Goal: Task Accomplishment & Management: Complete application form

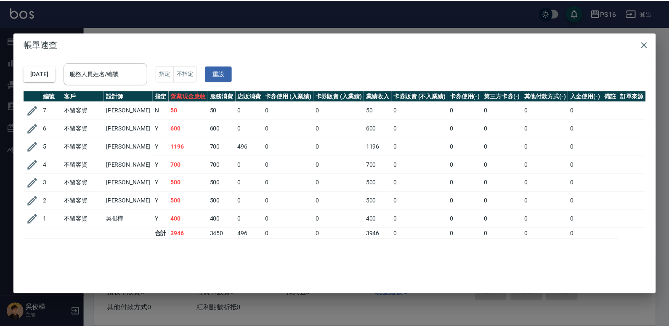
scroll to position [22, 0]
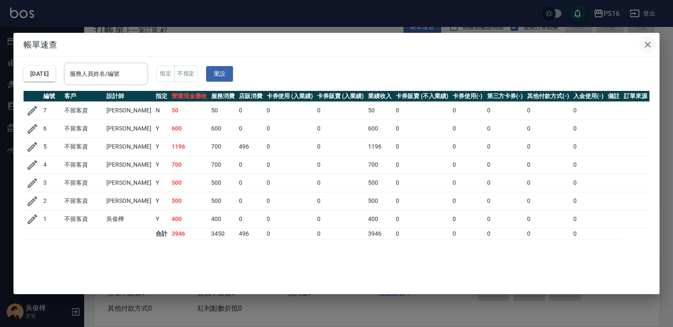
drag, startPoint x: 635, startPoint y: 47, endPoint x: 642, endPoint y: 47, distance: 7.2
click at [636, 47] on h2 "帳單速查" at bounding box center [336, 45] width 646 height 24
click at [654, 41] on button "button" at bounding box center [647, 44] width 17 height 17
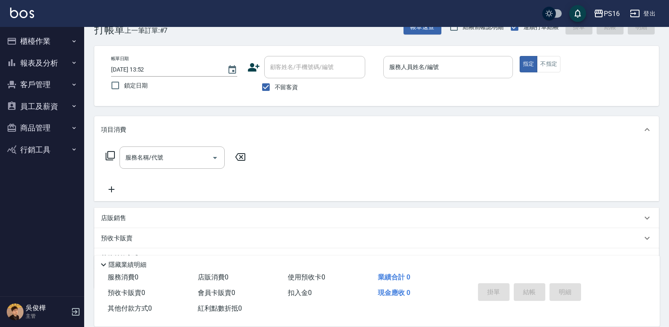
drag, startPoint x: 427, startPoint y: 79, endPoint x: 430, endPoint y: 69, distance: 10.8
click at [428, 77] on div "服務人員姓名/編號 服務人員姓名/編號" at bounding box center [448, 71] width 130 height 31
click at [430, 69] on input "服務人員姓名/編號" at bounding box center [448, 67] width 122 height 15
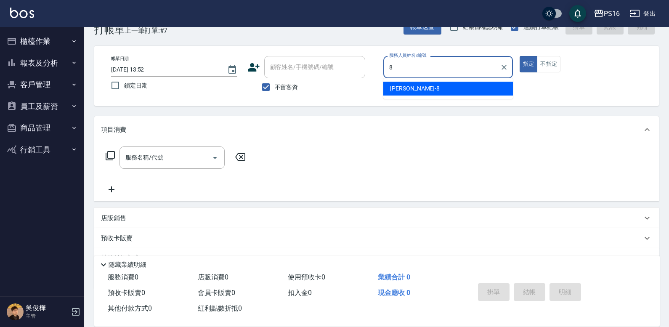
type input "[PERSON_NAME]-8"
type button "true"
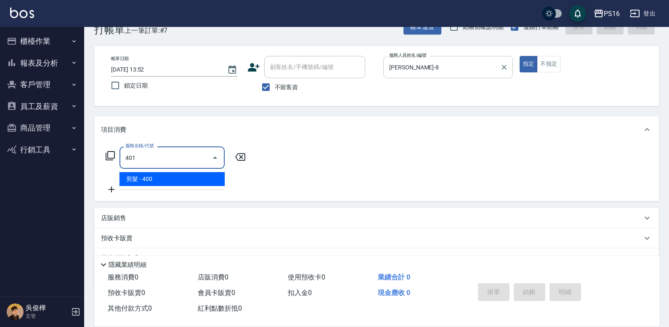
type input "剪髮(401)"
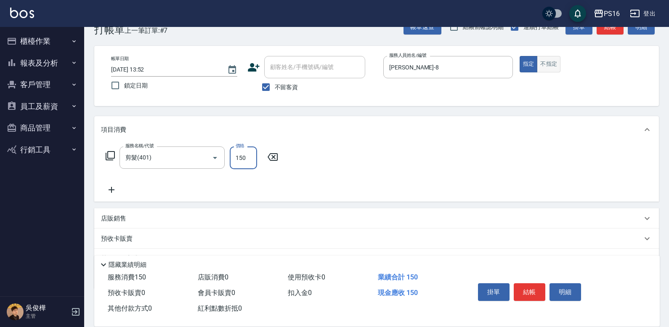
type input "150"
click at [549, 66] on button "不指定" at bounding box center [549, 64] width 24 height 16
type button "false"
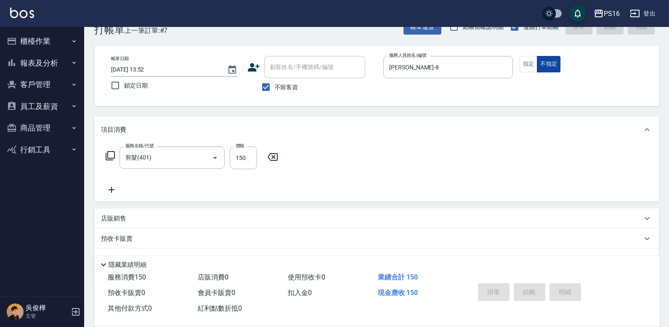
type input "[DATE] 16:15"
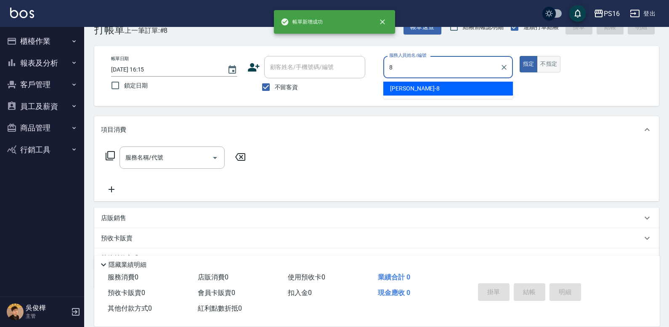
type input "[PERSON_NAME]-8"
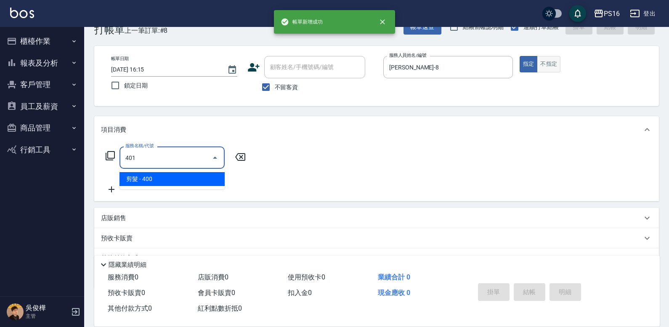
type input "剪髮(401)"
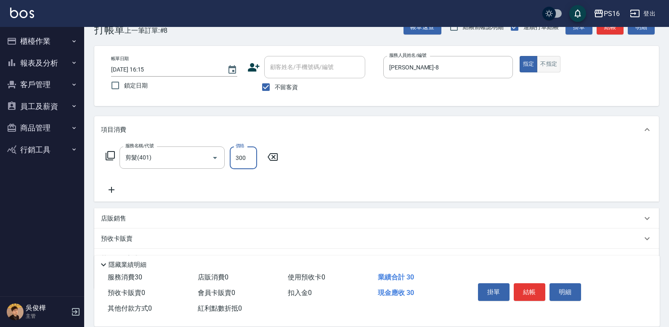
type input "300"
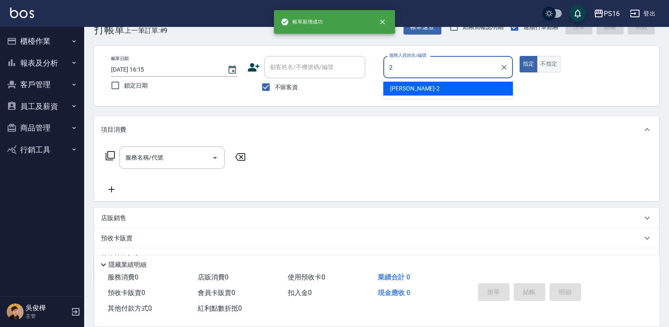
type input "[PERSON_NAME]-2"
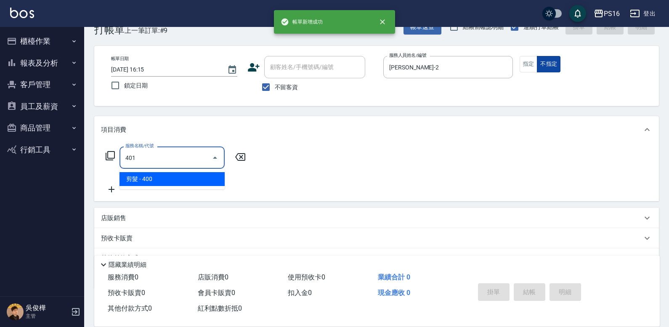
type input "剪髮(401)"
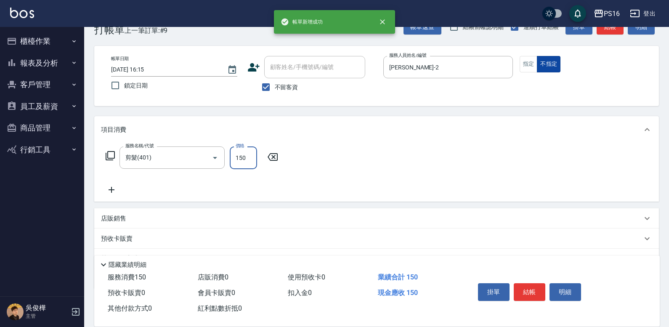
type input "150"
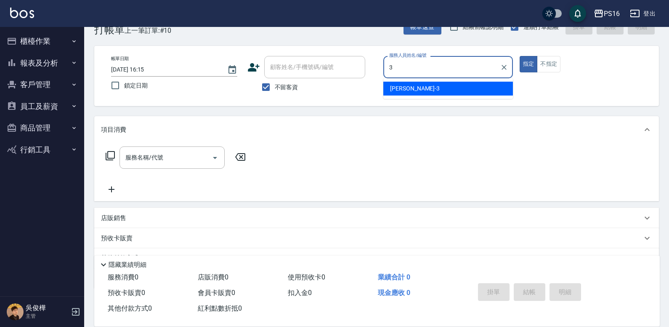
type input "[PERSON_NAME]-3"
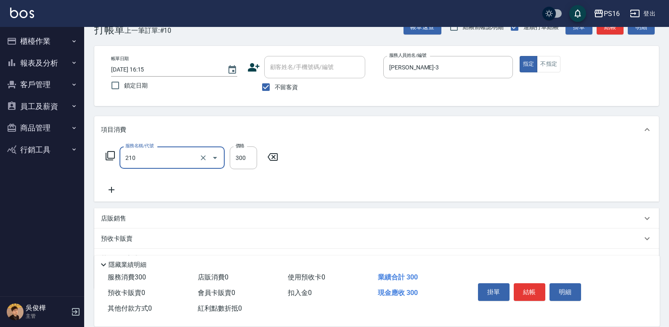
type input "歐娜洗髮精(210)"
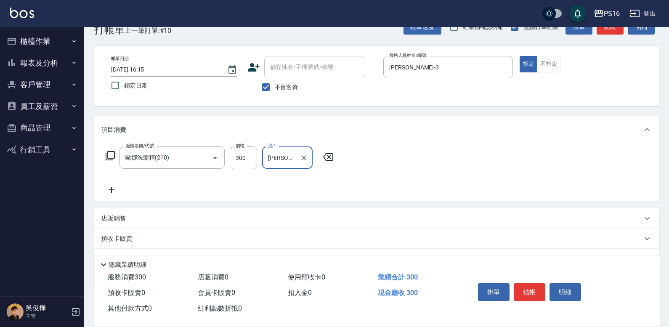
type input "[PERSON_NAME]-3"
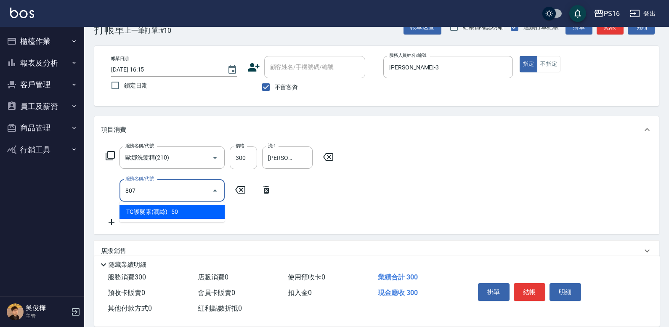
type input "TG護髮素(潤絲)(807)"
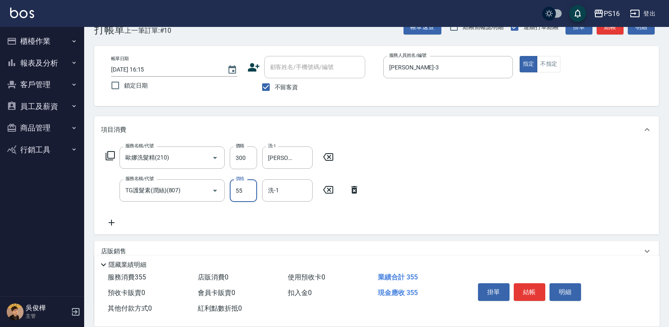
type input "55"
type input "[PERSON_NAME]-3"
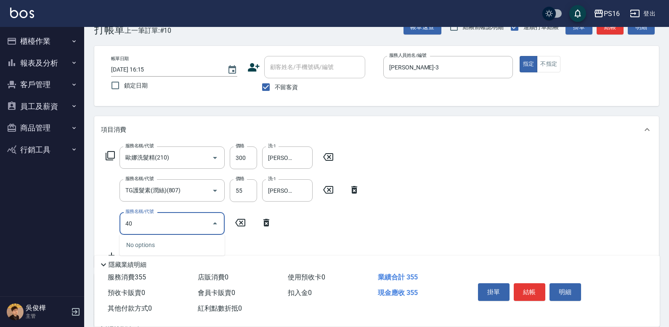
type input "4"
type input "染髮(501)"
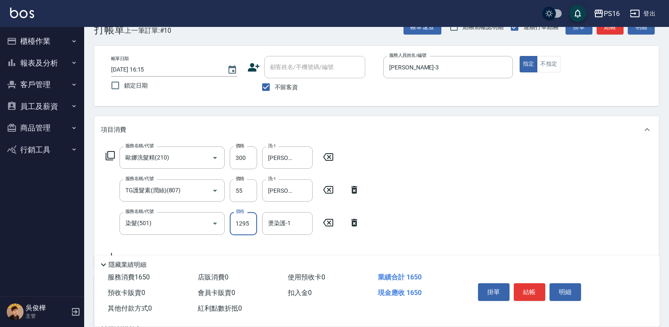
type input "1295"
type input "[PERSON_NAME]-3"
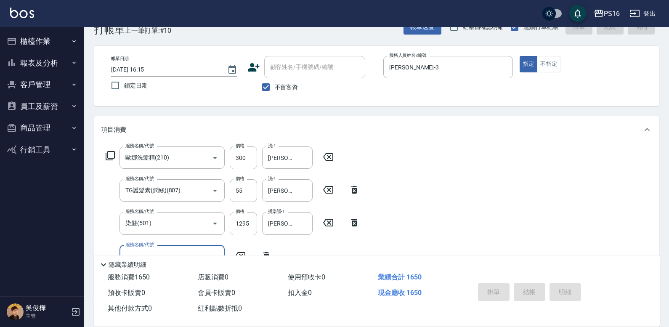
type input "[DATE] 16:19"
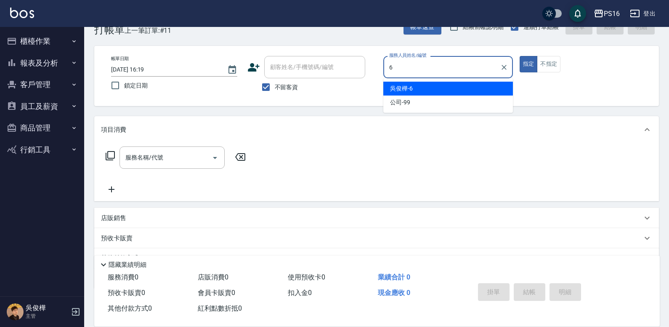
type input "[PERSON_NAME]-6"
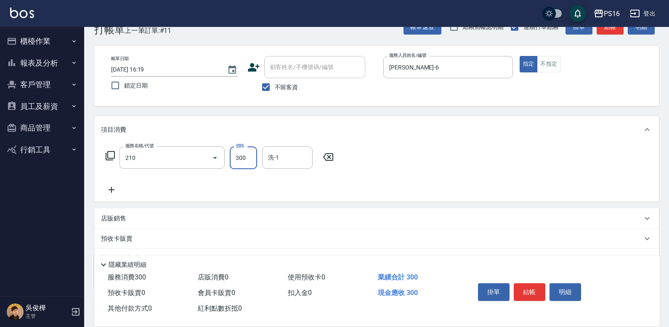
type input "歐娜洗髮精(210)"
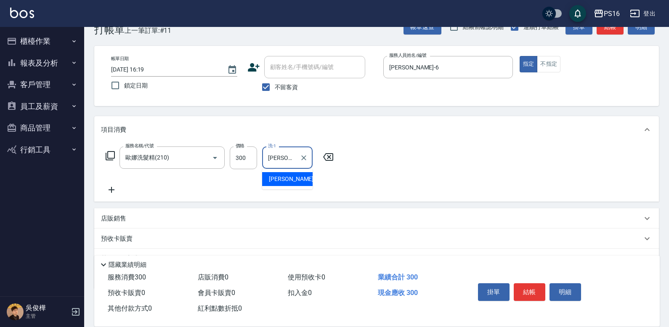
type input "[PERSON_NAME]-21"
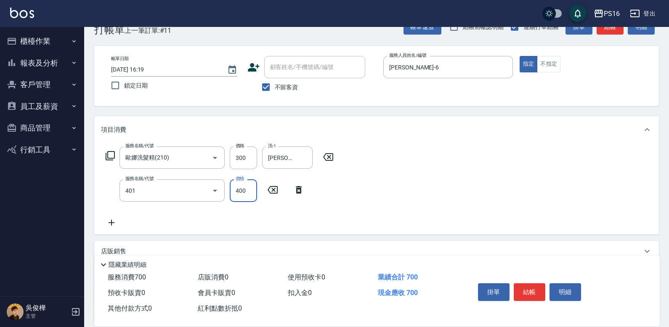
type input "剪髮(401)"
type input "100"
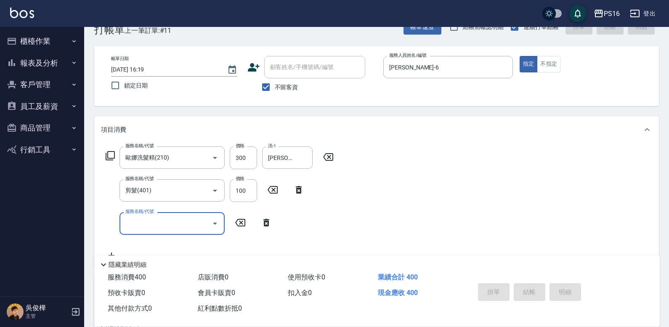
type input "[DATE] 16:20"
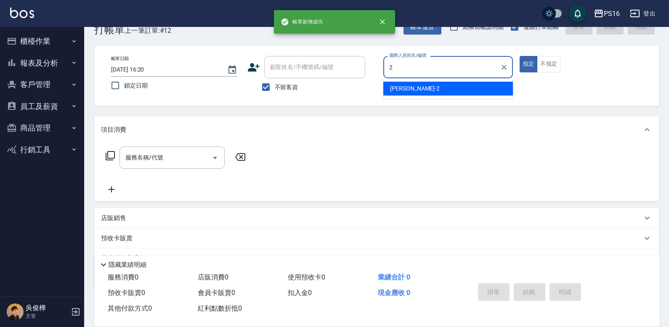
type input "[PERSON_NAME]-2"
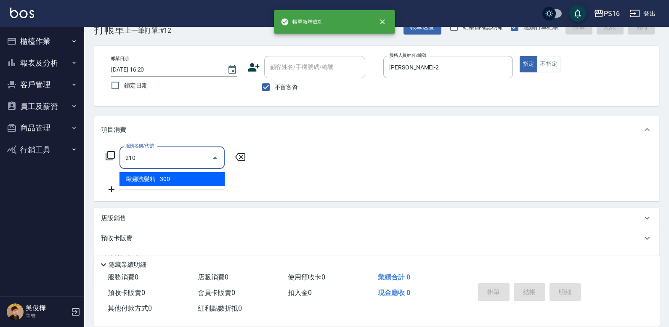
type input "歐娜洗髮精(210)"
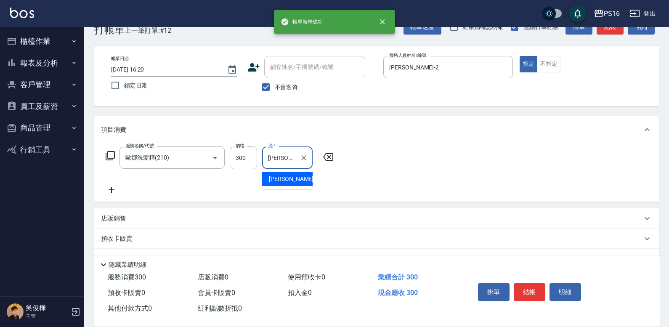
type input "[PERSON_NAME]-24"
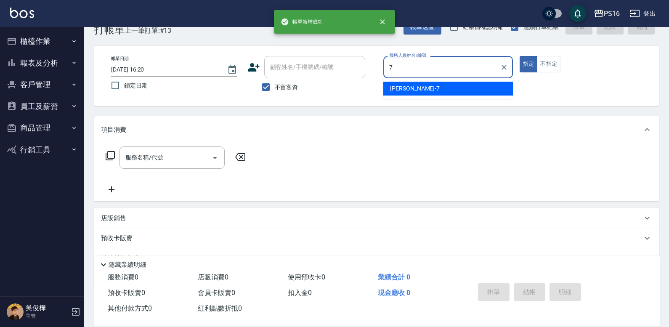
type input "[PERSON_NAME]-7"
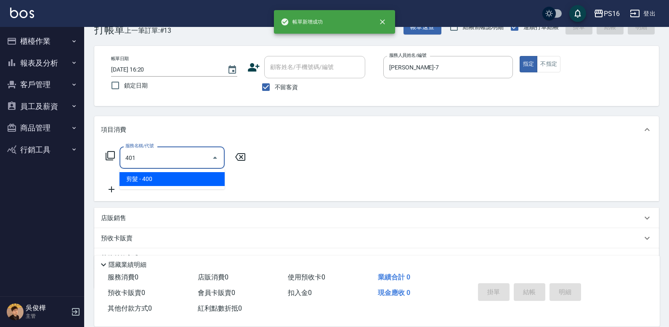
type input "剪髮(401)"
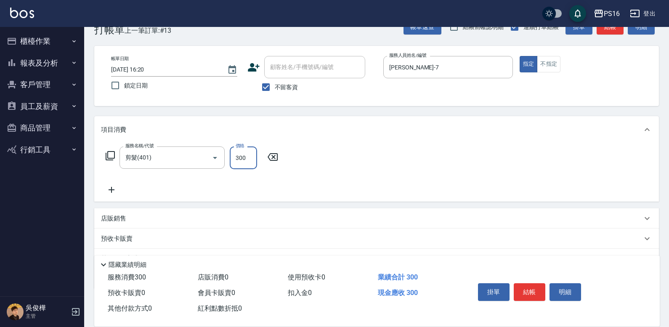
type input "300"
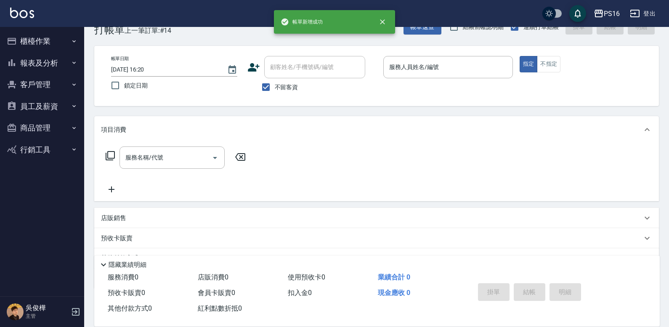
click at [423, 21] on div "PS16 登出" at bounding box center [334, 13] width 669 height 27
click at [424, 26] on div "PS16 登出" at bounding box center [334, 13] width 669 height 27
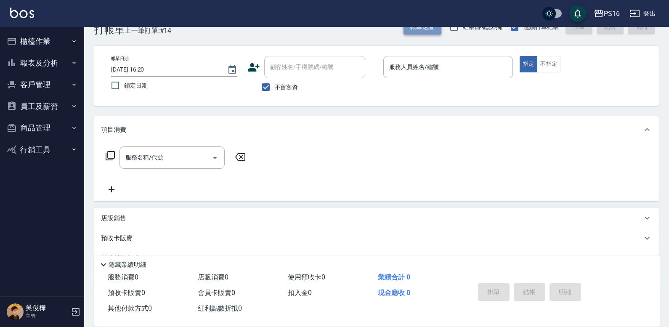
click at [434, 28] on button "帳單速查" at bounding box center [422, 27] width 38 height 16
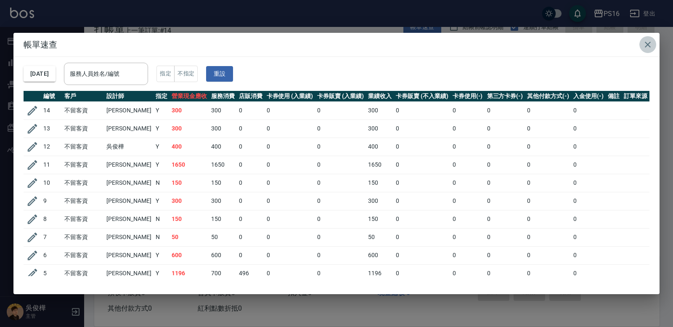
click at [650, 44] on icon "button" at bounding box center [648, 45] width 10 height 10
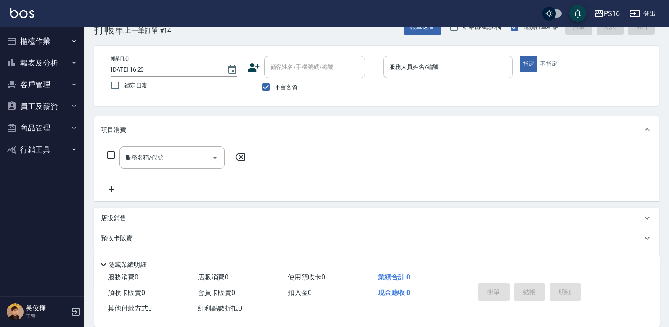
click at [462, 76] on div "服務人員姓名/編號" at bounding box center [448, 67] width 130 height 22
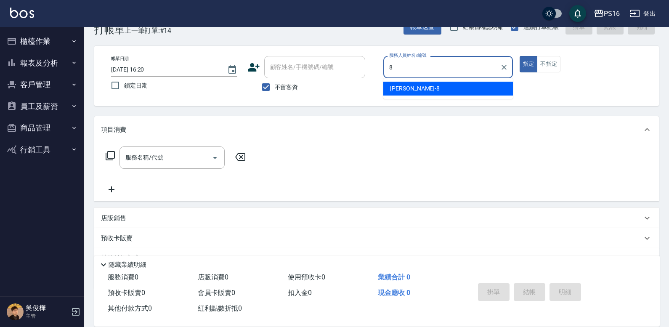
type input "[PERSON_NAME]-8"
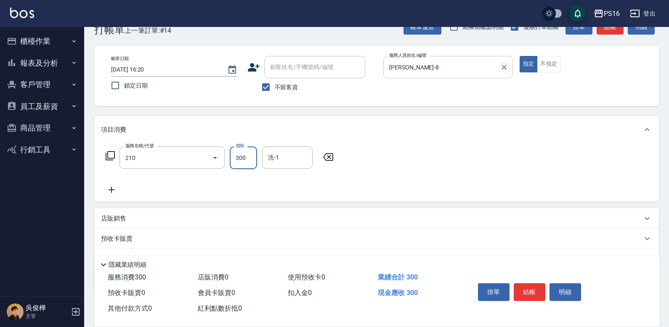
type input "歐娜洗髮精(210)"
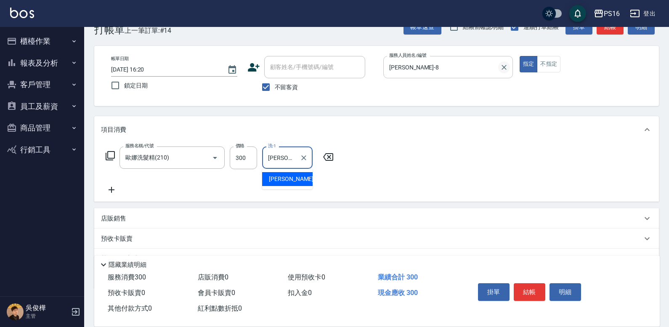
type input "[PERSON_NAME]-24"
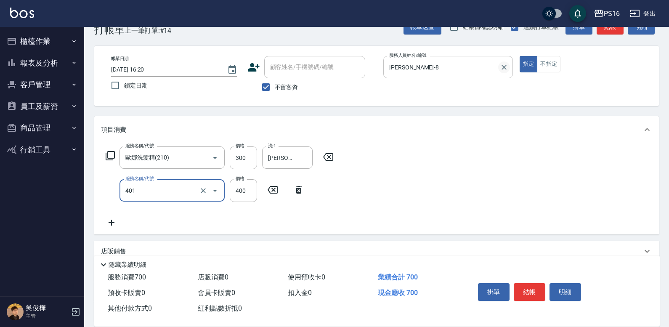
type input "剪髮(401)"
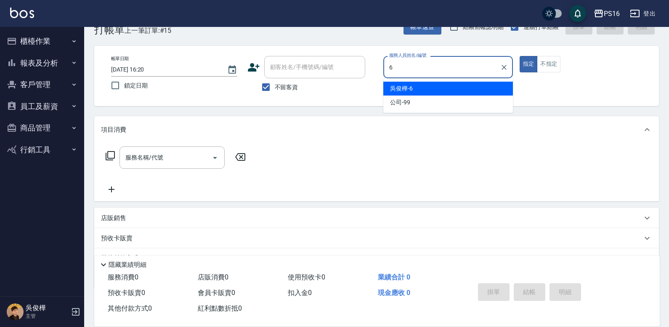
type input "[PERSON_NAME]-6"
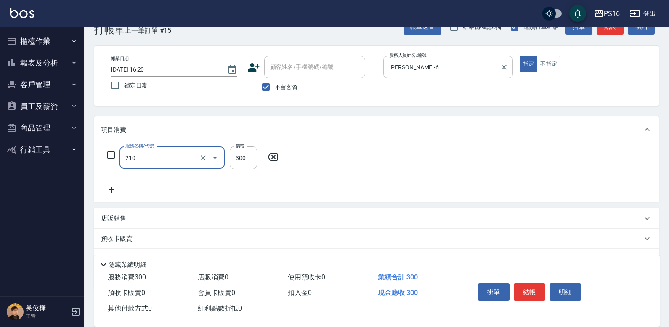
type input "歐娜洗髮精(210)"
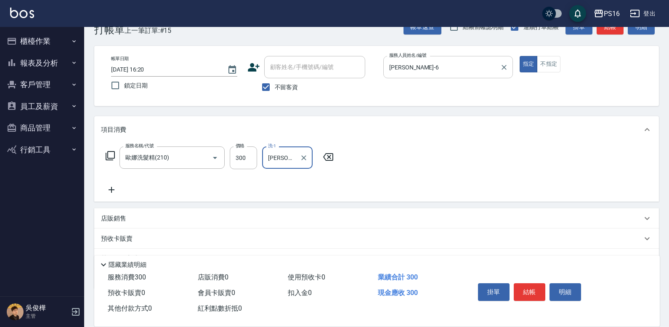
type input "[PERSON_NAME]-21"
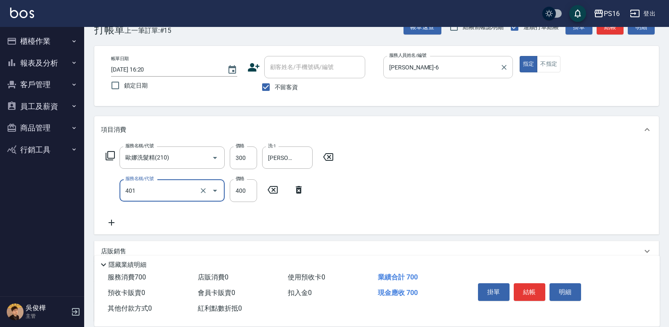
type input "剪髮(401)"
type input "300"
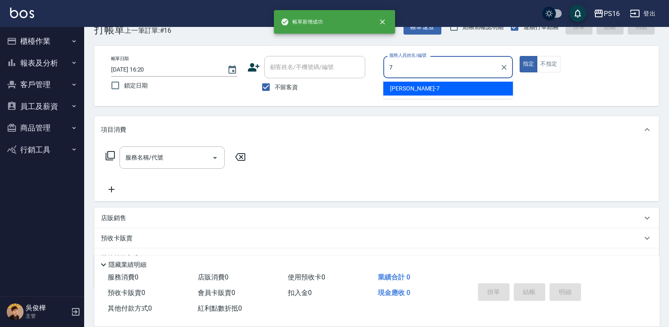
type input "[PERSON_NAME]-7"
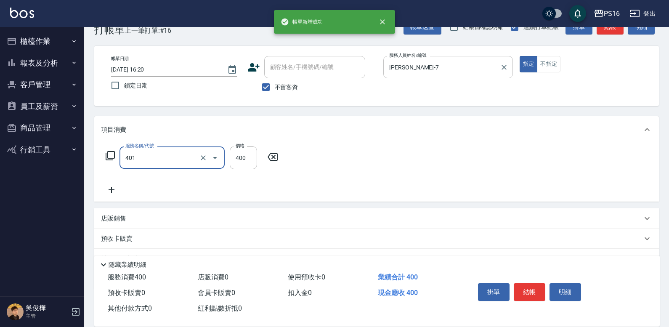
type input "剪髮(401)"
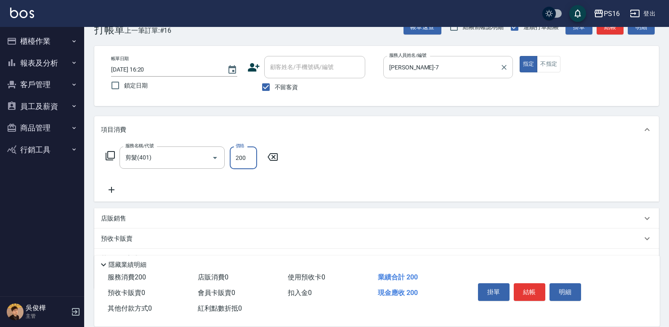
type input "200"
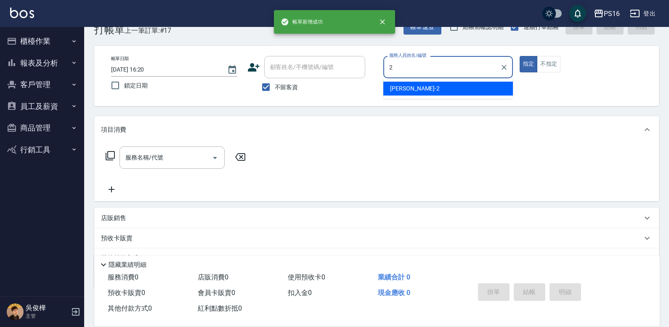
type input "[PERSON_NAME]-2"
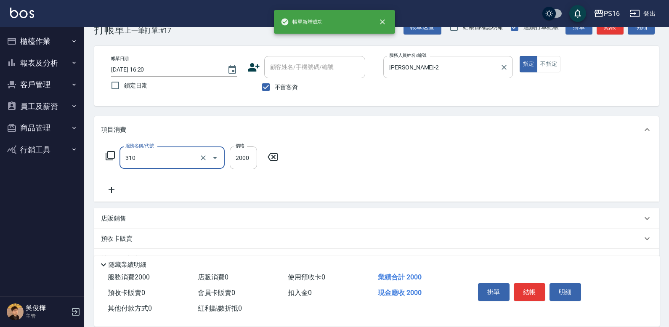
type input "MK果酸燙2000(310)"
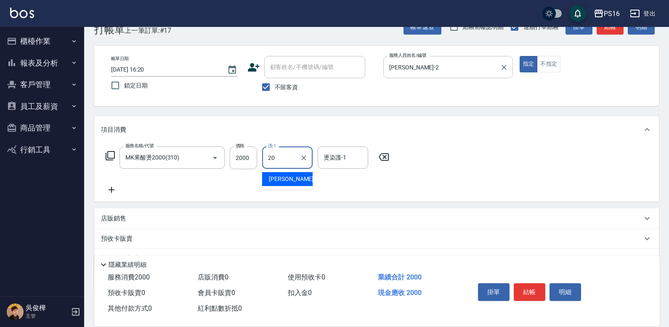
type input "[PERSON_NAME]-20"
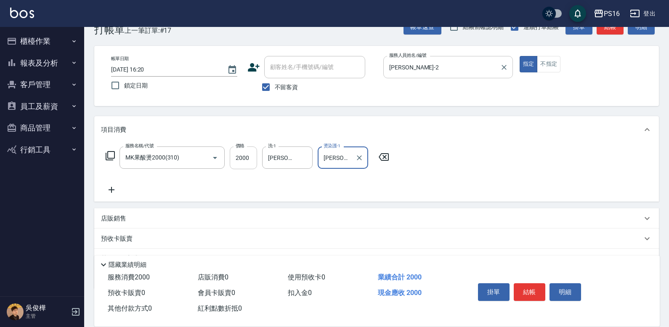
type input "[PERSON_NAME]-20"
click at [251, 151] on input "2000" at bounding box center [243, 157] width 27 height 23
click at [233, 159] on input "190" at bounding box center [243, 157] width 27 height 23
type input "1900"
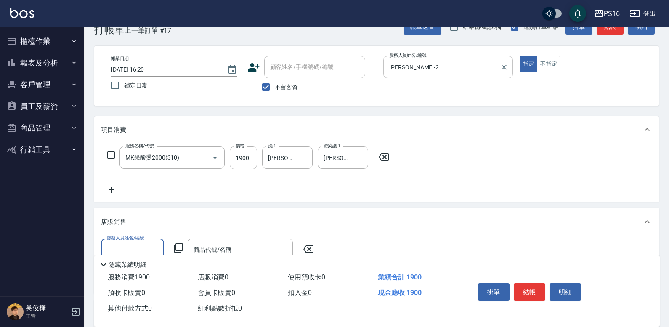
scroll to position [0, 0]
type input "[PERSON_NAME]-2"
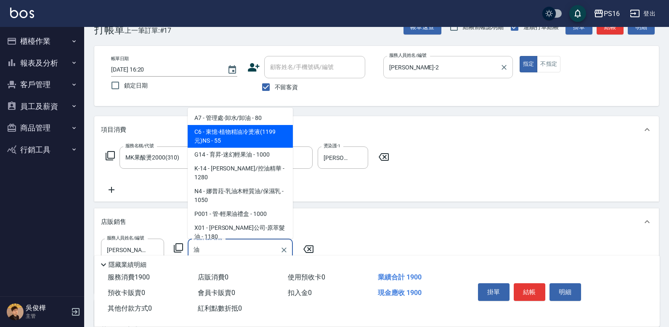
type input "東憶-植物精油冷燙液(1199元)NS"
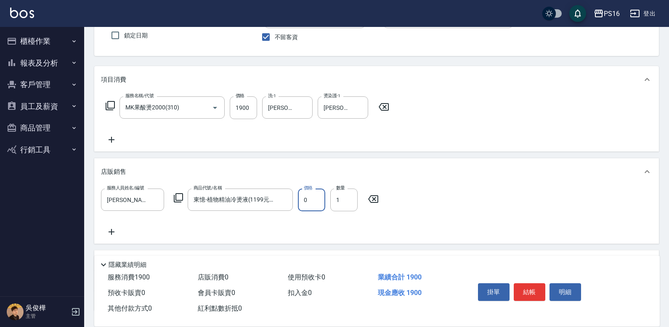
scroll to position [84, 0]
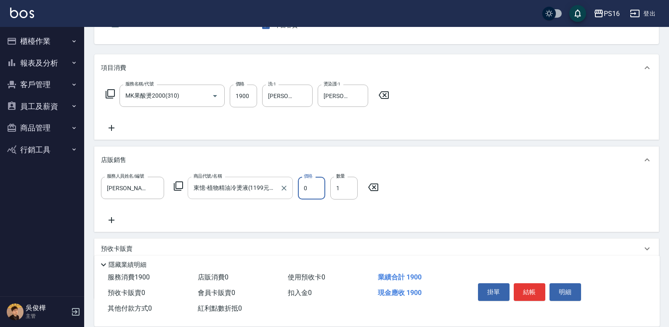
type input "0"
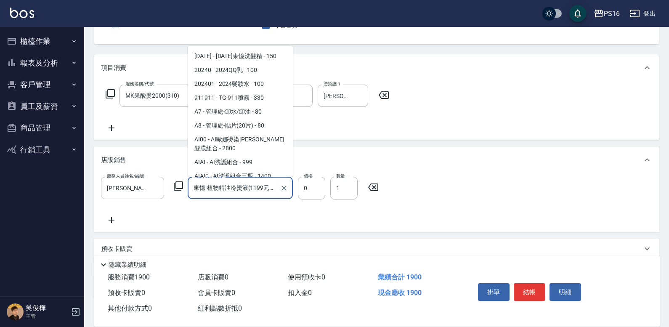
click at [254, 191] on input "東憶-植物精油冷燙液(1199元)NS" at bounding box center [233, 187] width 85 height 15
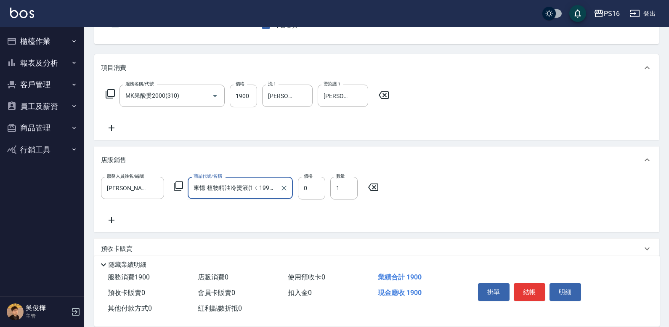
type input "東憶-植物精油冷燙液(1199元)NS"
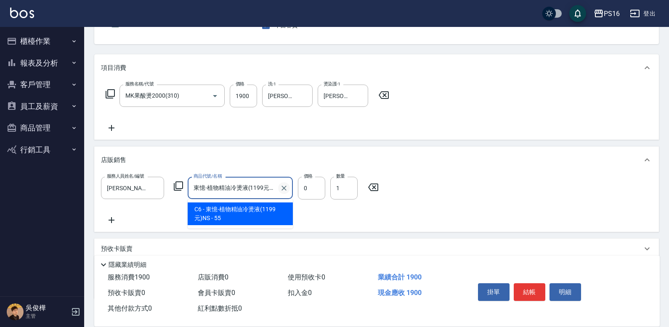
click at [285, 188] on icon "Clear" at bounding box center [284, 188] width 8 height 8
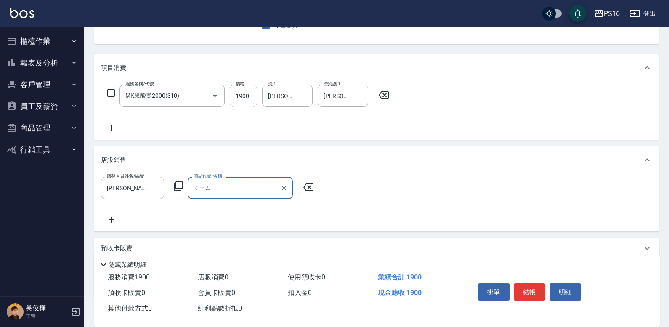
type input "清"
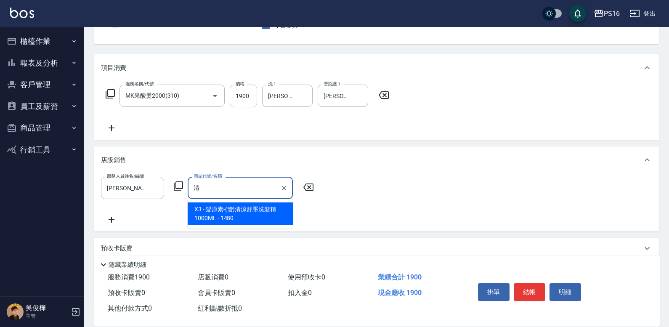
type input "輕"
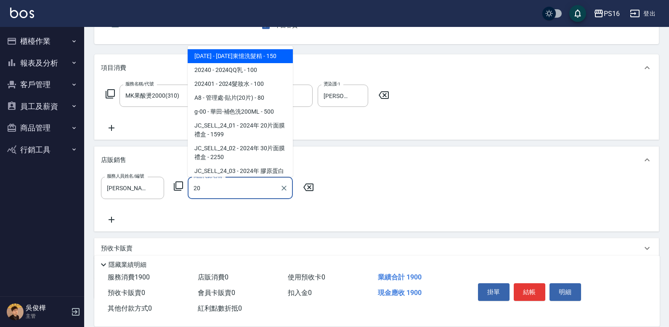
type input "2"
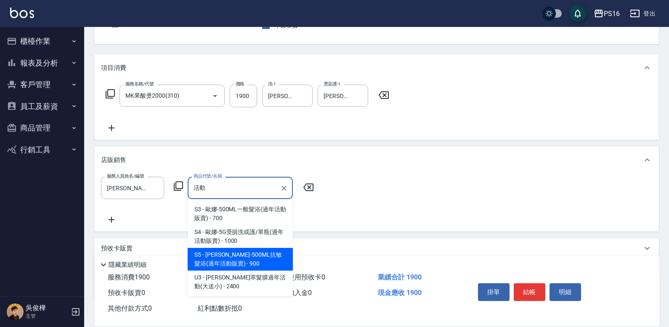
type input "活"
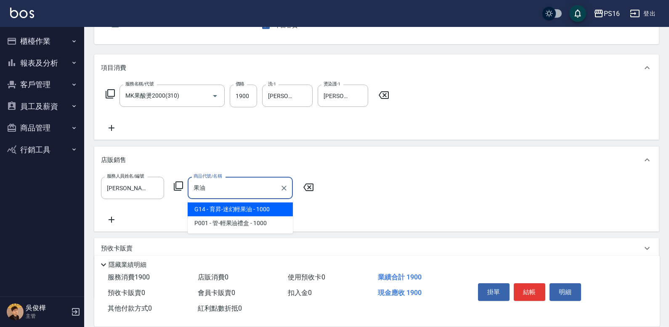
type input "果"
type input "P"
type input "D"
type input "C"
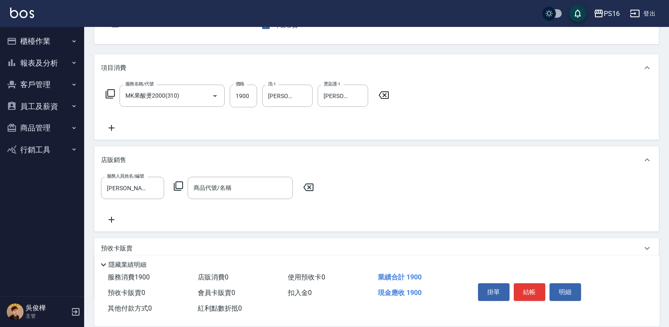
click at [178, 188] on icon at bounding box center [178, 186] width 10 height 10
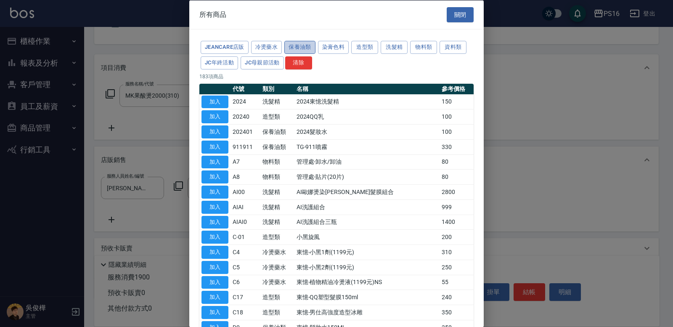
click at [307, 46] on button "保養油類" at bounding box center [299, 47] width 31 height 13
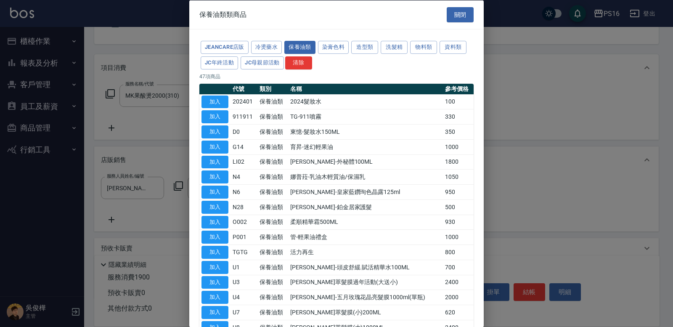
click at [395, 99] on td "2024髮妝水" at bounding box center [365, 101] width 154 height 15
click at [224, 102] on button "加入" at bounding box center [214, 101] width 27 height 13
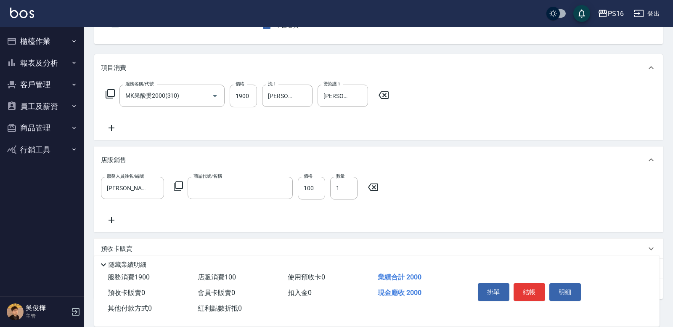
type input "2024髮妝水"
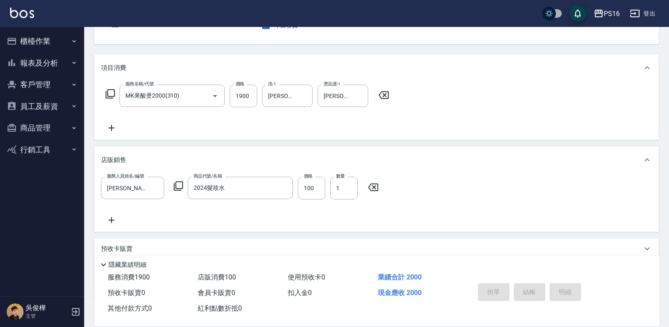
type input "[DATE] 16:22"
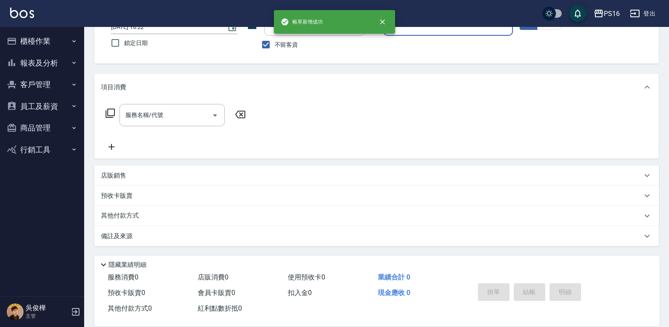
scroll to position [64, 0]
type input "[PERSON_NAME]-8"
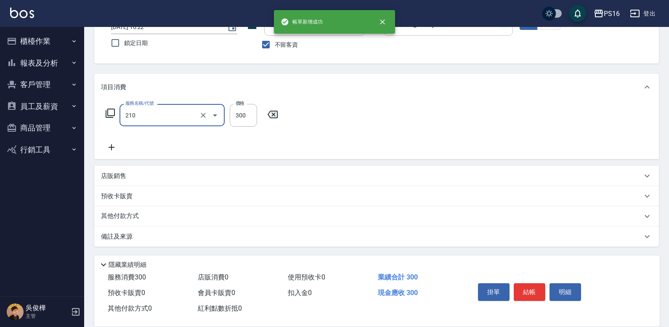
type input "歐娜洗髮精(210)"
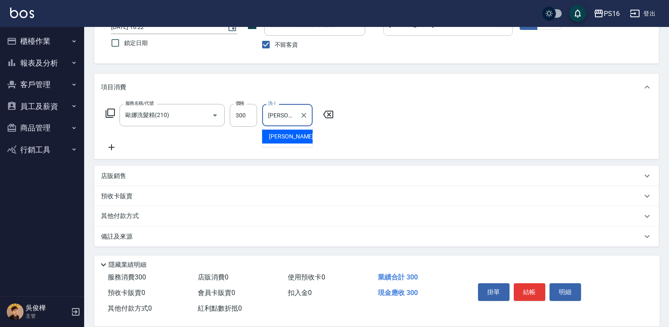
type input "[PERSON_NAME]-24"
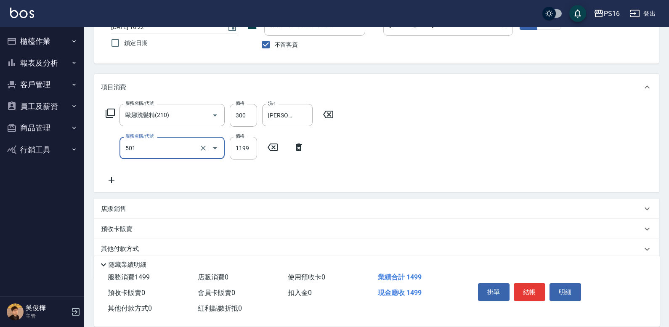
type input "染髮(501)"
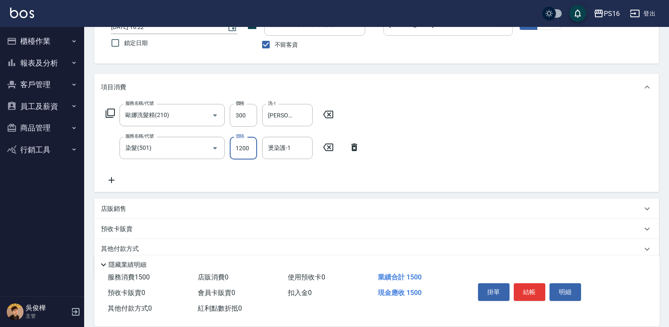
type input "1200"
type input "[PERSON_NAME]-24"
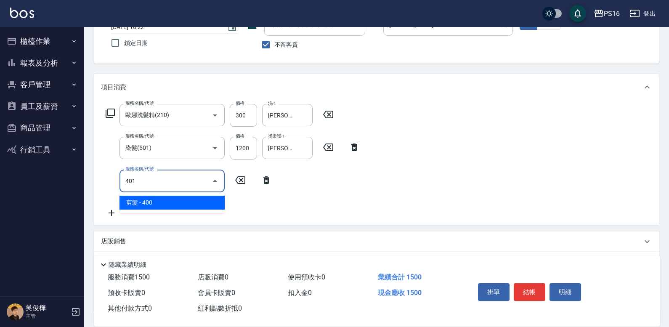
type input "剪髮(401)"
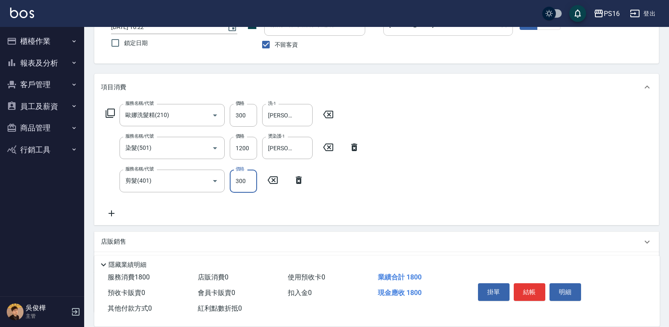
type input "300"
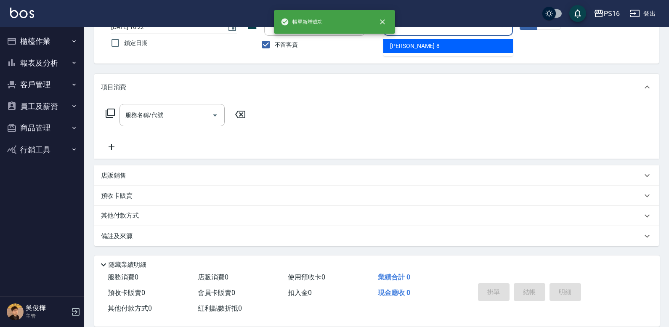
type input "[PERSON_NAME]-8"
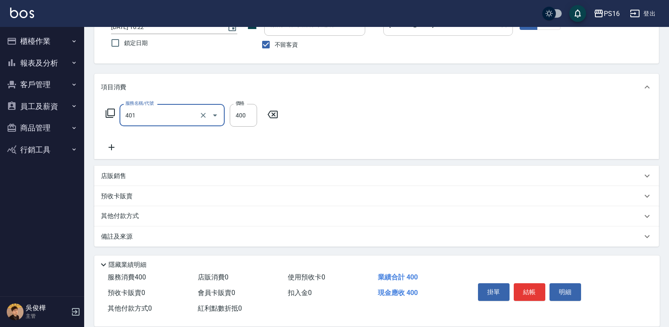
type input "剪髮(401)"
type input "300"
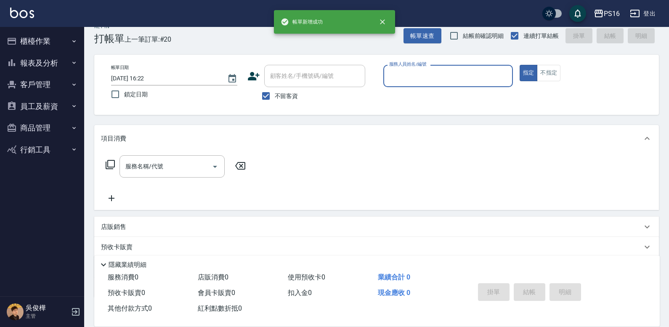
scroll to position [0, 0]
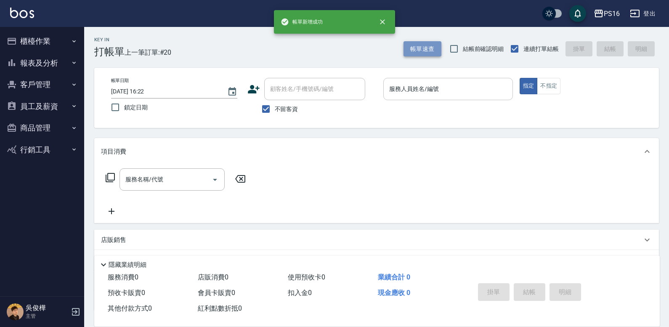
click at [426, 49] on button "帳單速查" at bounding box center [422, 49] width 38 height 16
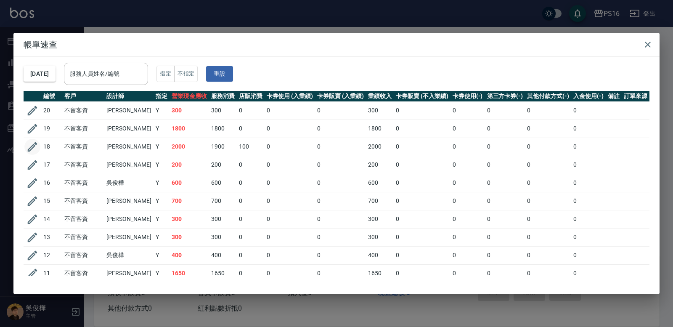
click at [26, 148] on button "button" at bounding box center [32, 147] width 16 height 16
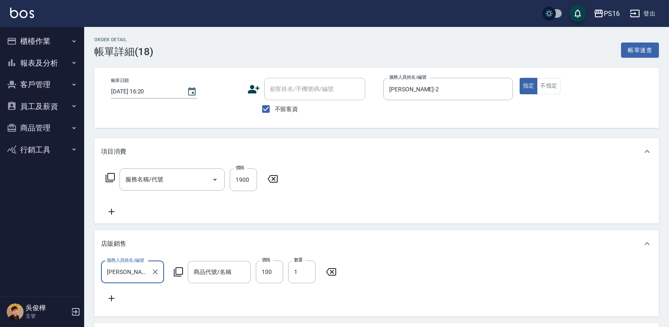
type input "[DATE] 16:20"
checkbox input "true"
type input "[PERSON_NAME]-2"
type input "MK果酸燙2000(310)"
type input "2024髮妝水"
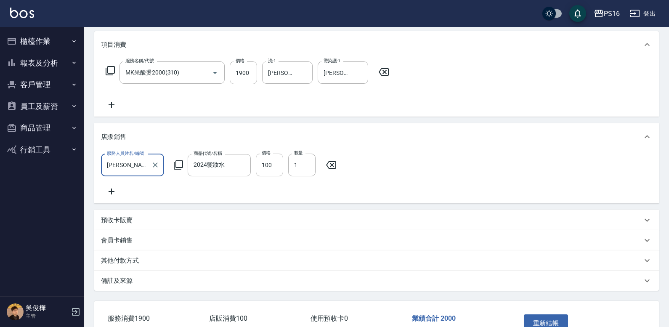
scroll to position [124, 0]
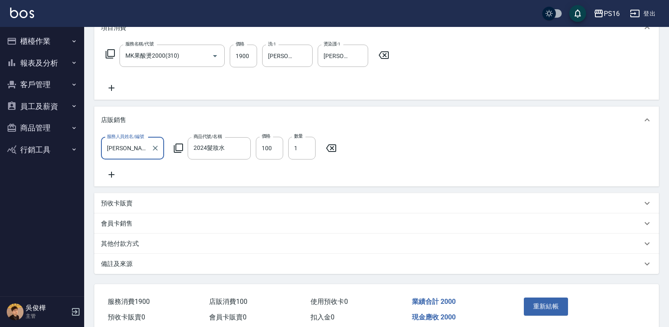
click at [113, 174] on icon at bounding box center [111, 175] width 21 height 10
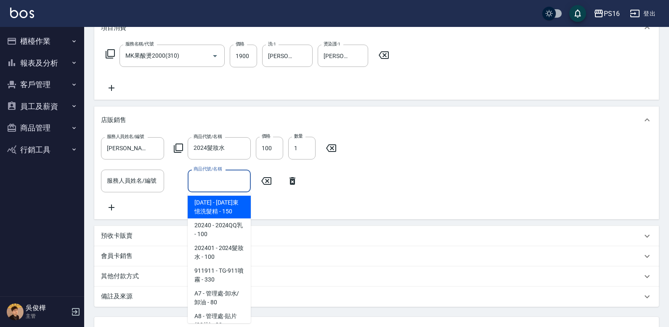
click at [220, 174] on div "商品代號/名稱 商品代號/名稱" at bounding box center [219, 181] width 63 height 22
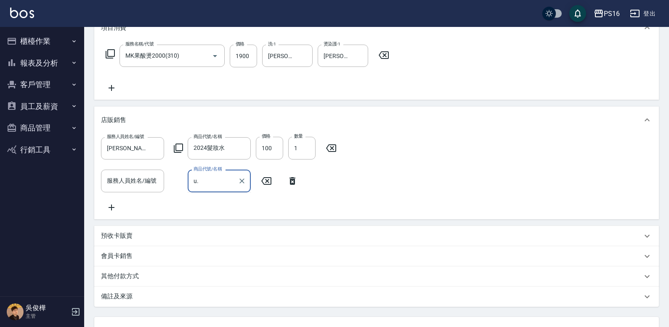
type input "u"
type input "油"
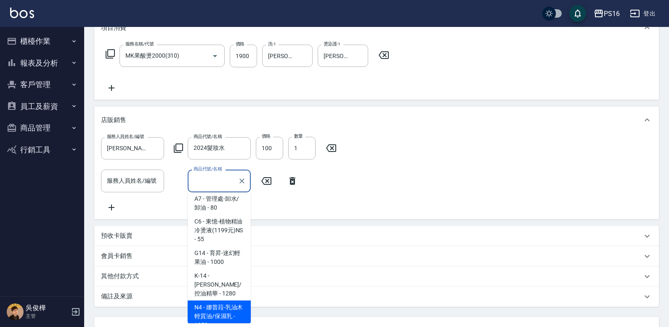
scroll to position [3, 0]
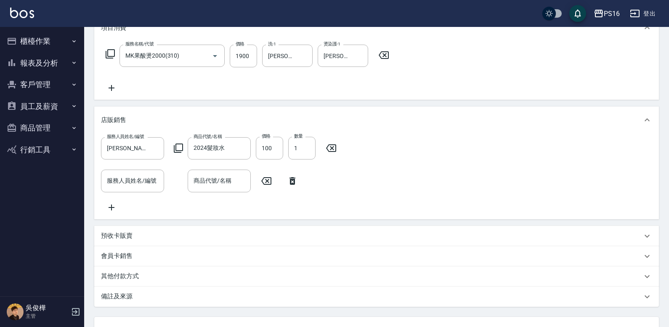
click at [297, 179] on icon at bounding box center [292, 181] width 21 height 10
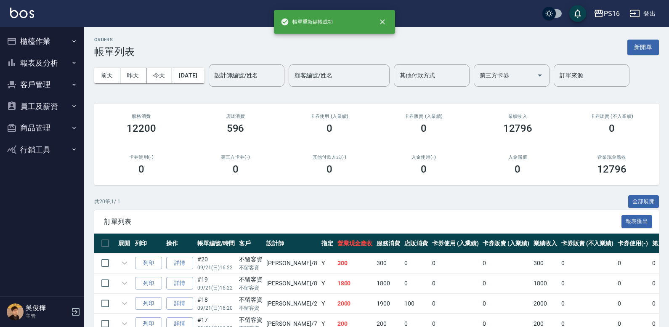
click at [24, 16] on img at bounding box center [22, 13] width 24 height 11
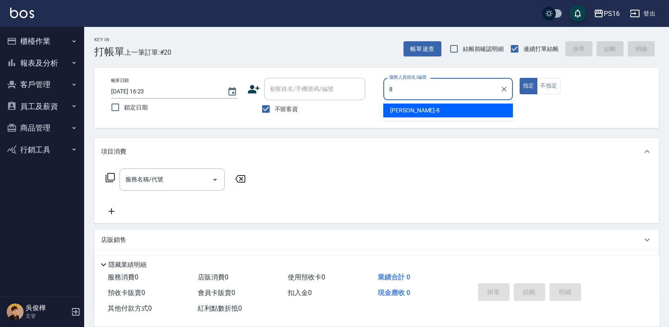
type input "[PERSON_NAME]-8"
type button "true"
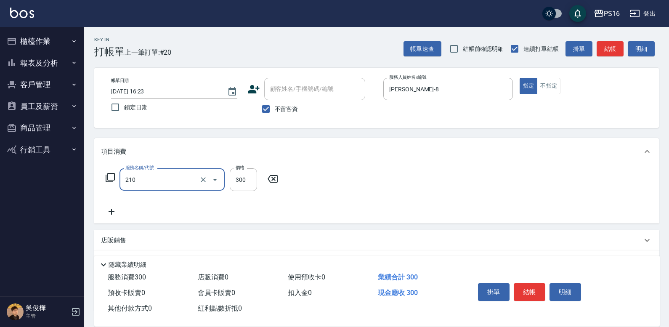
type input "歐娜洗髮精(210)"
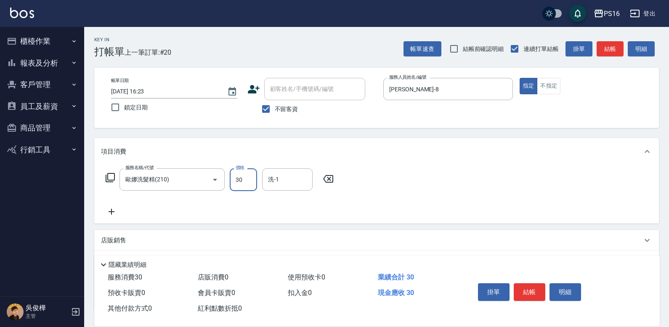
type input "300"
type input "[PERSON_NAME]-21"
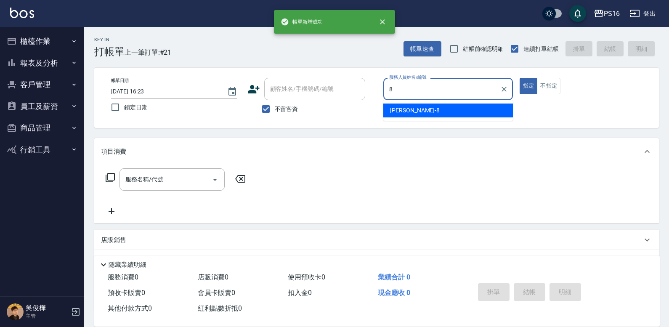
type input "[PERSON_NAME]-8"
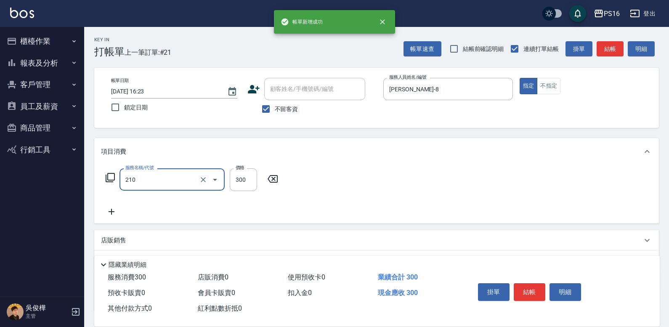
type input "歐娜洗髮精(210)"
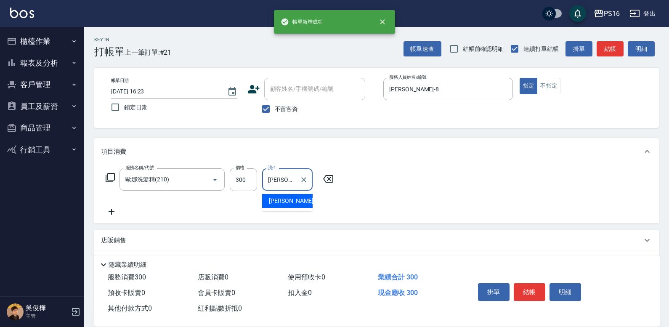
type input "[PERSON_NAME]-21"
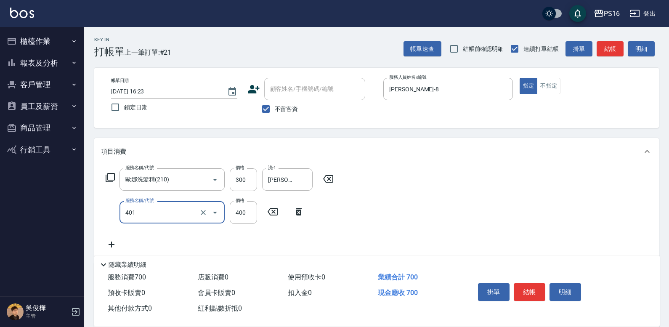
type input "剪髮(401)"
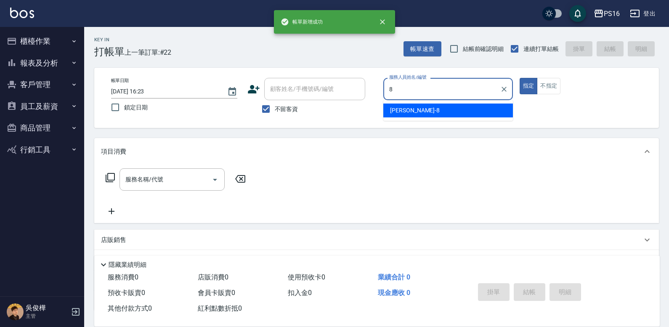
type input "[PERSON_NAME]-8"
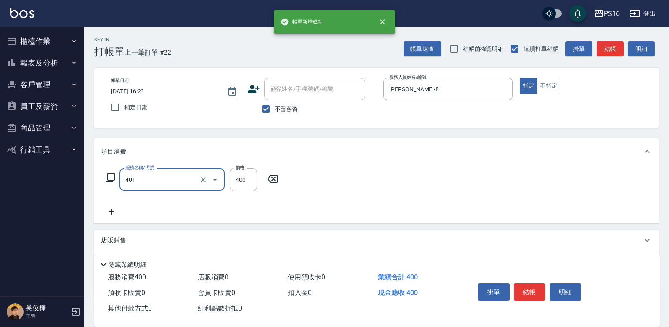
type input "剪髮(401)"
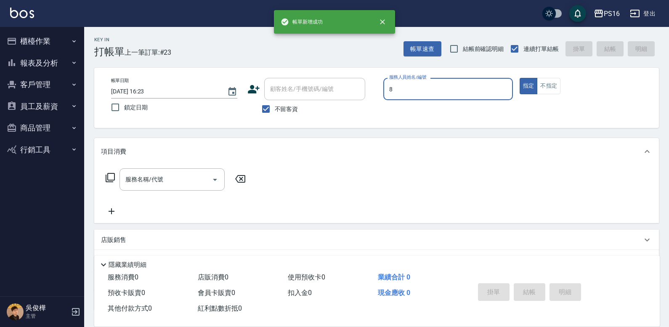
type input "[PERSON_NAME]-8"
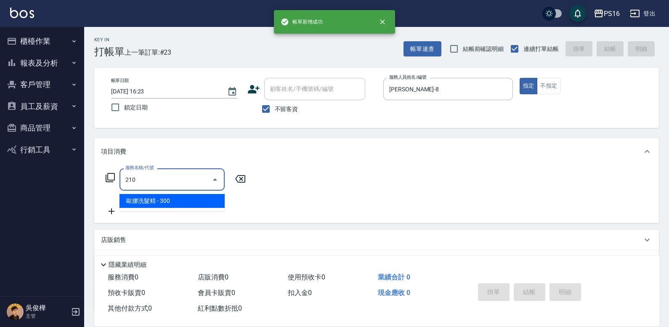
type input "歐娜洗髮精(210)"
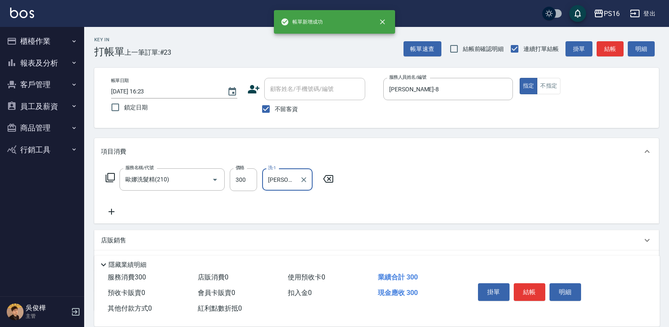
type input "[PERSON_NAME]-24"
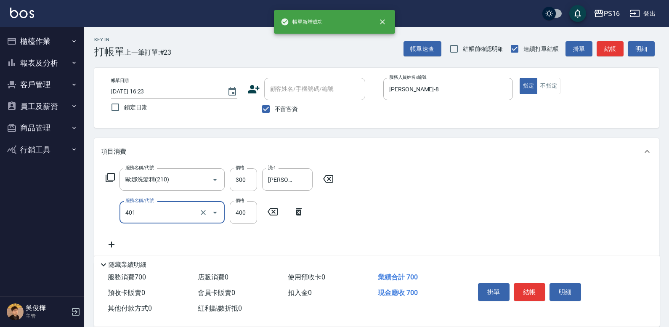
type input "剪髮(401)"
